Goal: Task Accomplishment & Management: Use online tool/utility

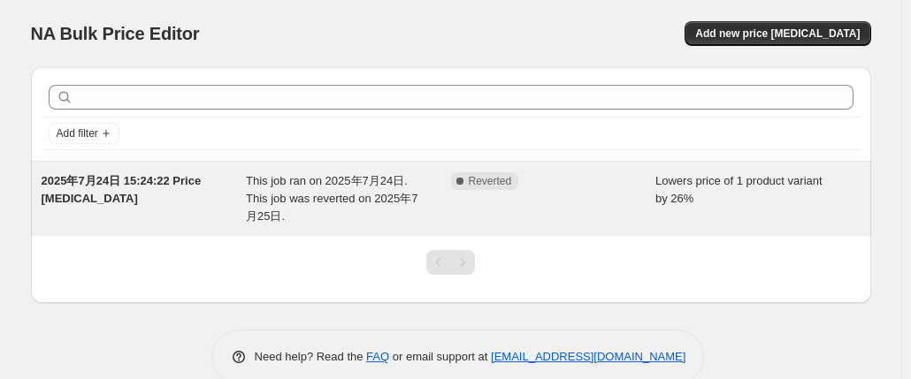
click at [478, 190] on div "Complete Reverted" at bounding box center [553, 198] width 205 height 53
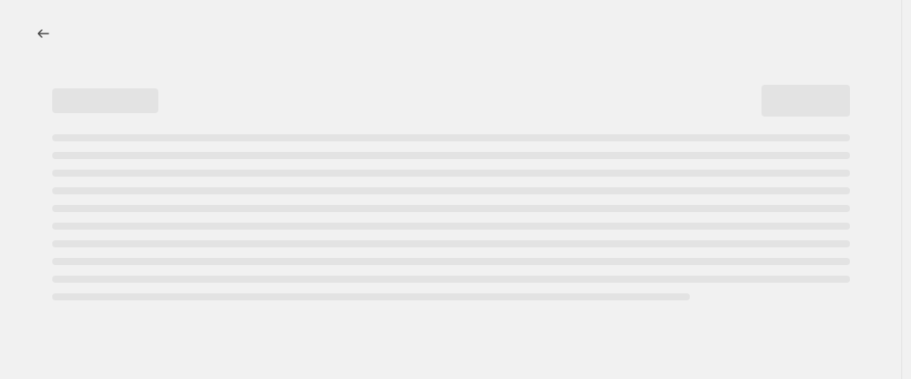
select select "percentage"
select select "no_change"
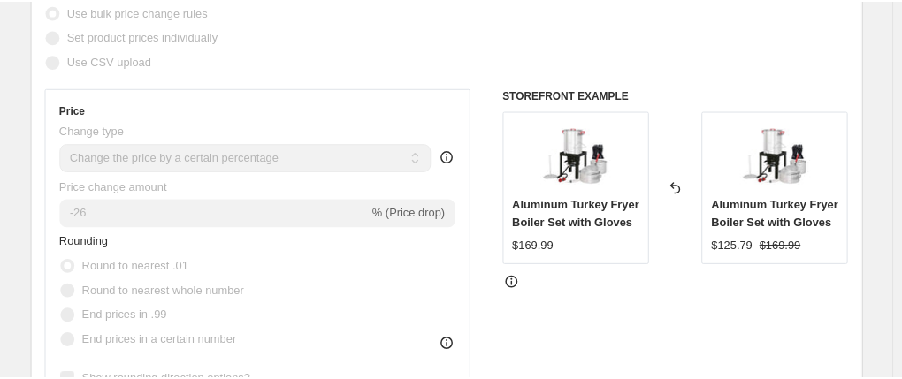
scroll to position [442, 0]
